Goal: Information Seeking & Learning: Learn about a topic

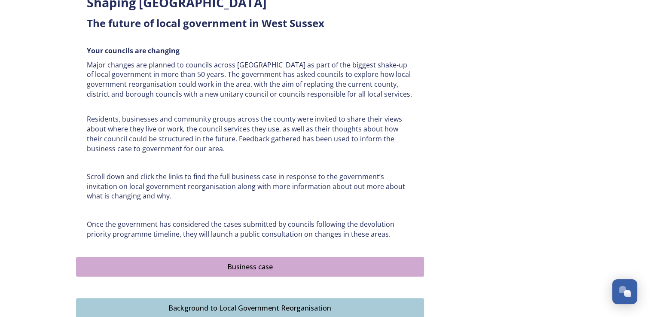
scroll to position [430, 0]
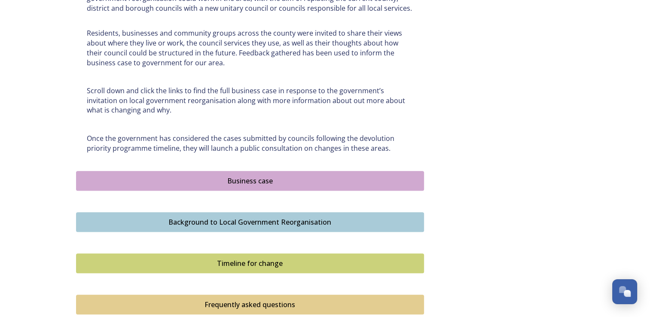
click at [233, 183] on div "Business case" at bounding box center [250, 181] width 339 height 10
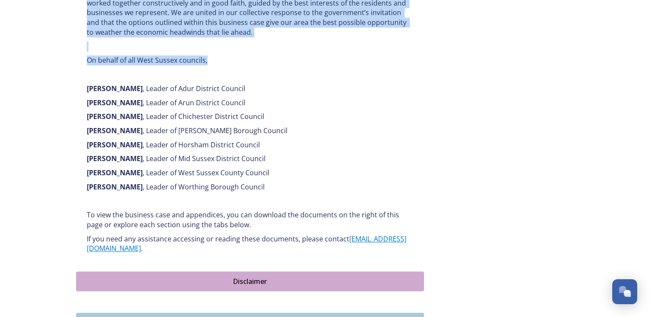
scroll to position [504, 0]
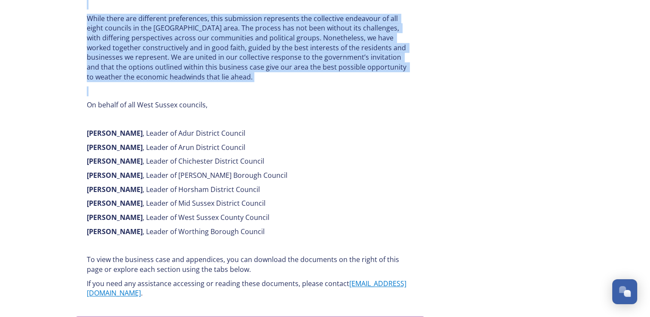
drag, startPoint x: 206, startPoint y: 158, endPoint x: 322, endPoint y: 78, distance: 141.0
click at [322, 78] on div "Responding to the Government's invitation on local government reorganisation Bu…" at bounding box center [250, 145] width 348 height 1167
copy div "Loremips Do sitam consect ad eli Seddoei te inc utlaboree dolorema al Enim Admi…"
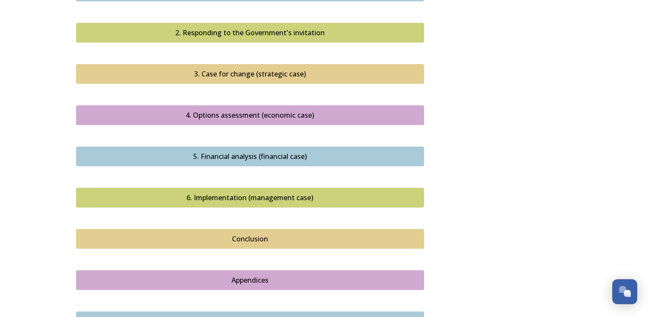
scroll to position [902, 0]
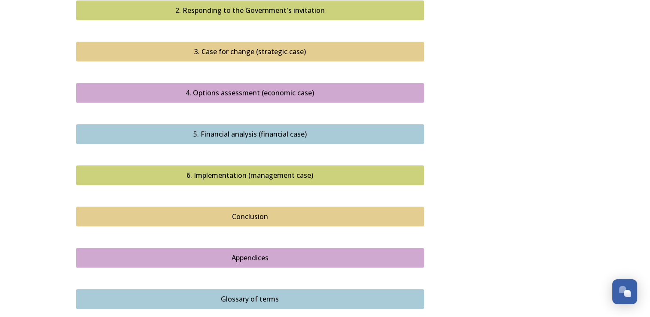
click at [244, 211] on div "Conclusion" at bounding box center [250, 216] width 339 height 10
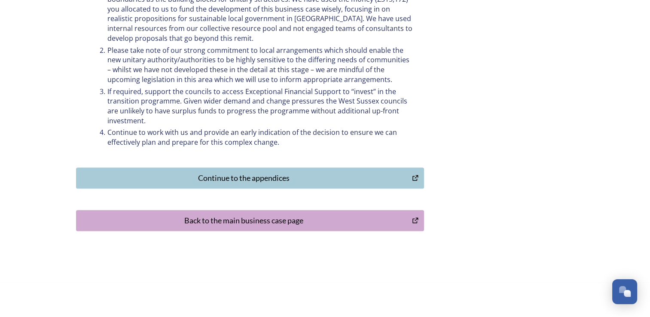
scroll to position [452, 0]
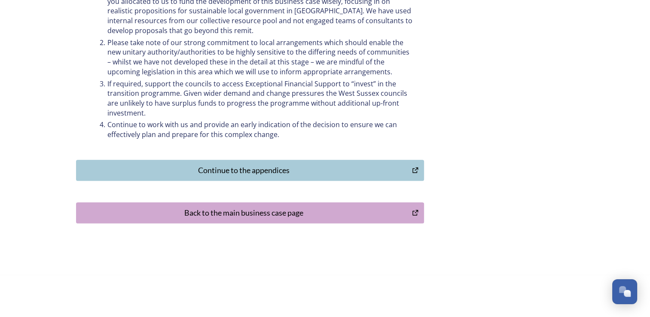
click at [234, 208] on div "Back to the main business case page" at bounding box center [244, 213] width 327 height 12
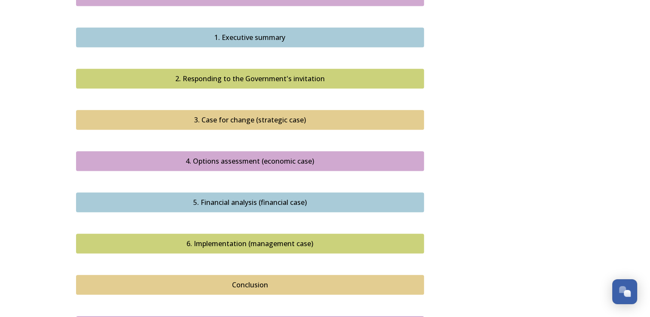
scroll to position [945, 0]
